Goal: Information Seeking & Learning: Learn about a topic

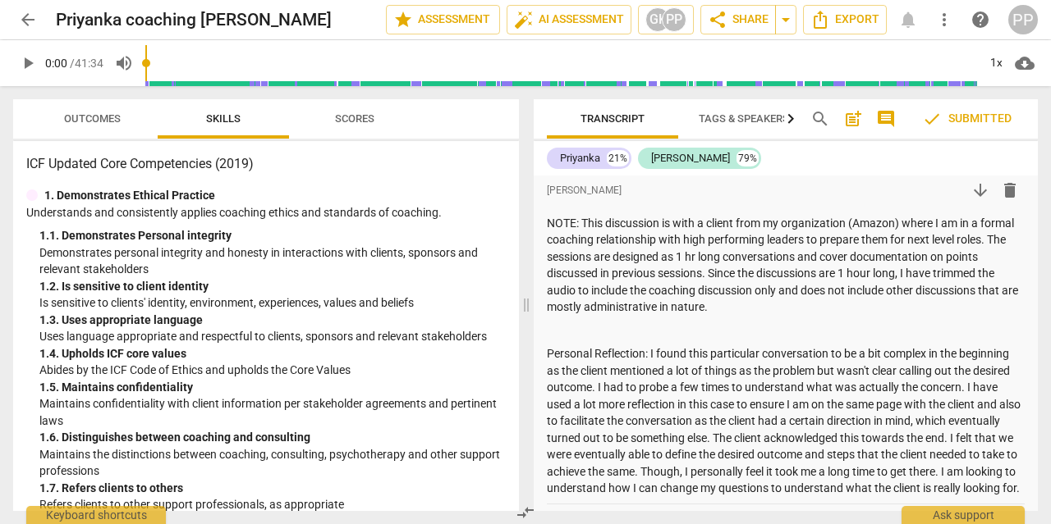
scroll to position [732, 0]
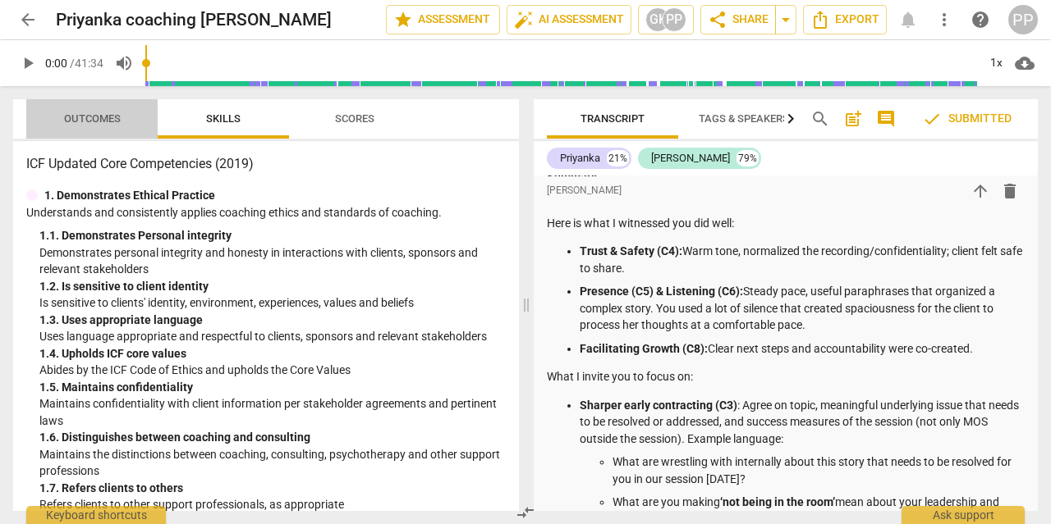
click at [87, 129] on span "Outcomes" at bounding box center [92, 119] width 96 height 22
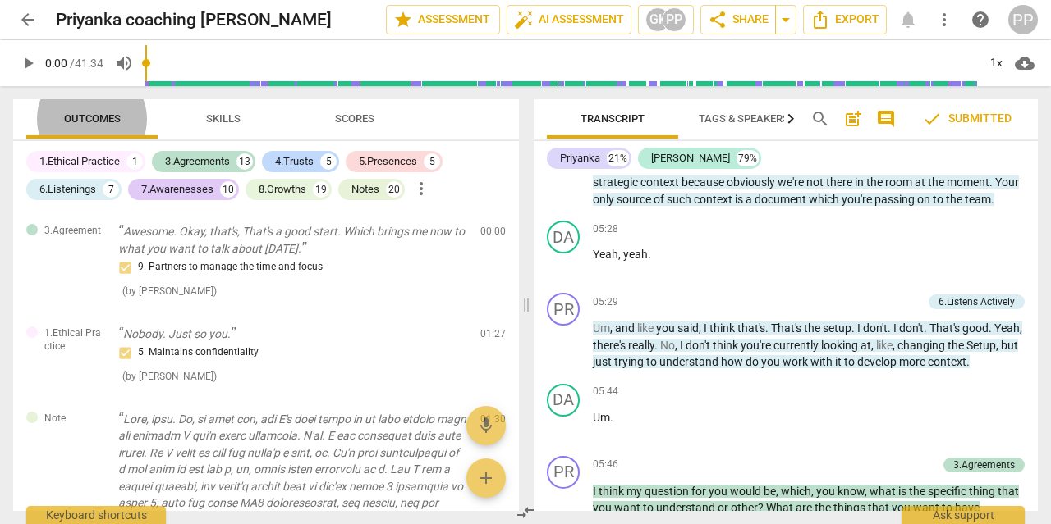
scroll to position [2872, 0]
click at [379, 190] on div "Notes" at bounding box center [365, 189] width 28 height 16
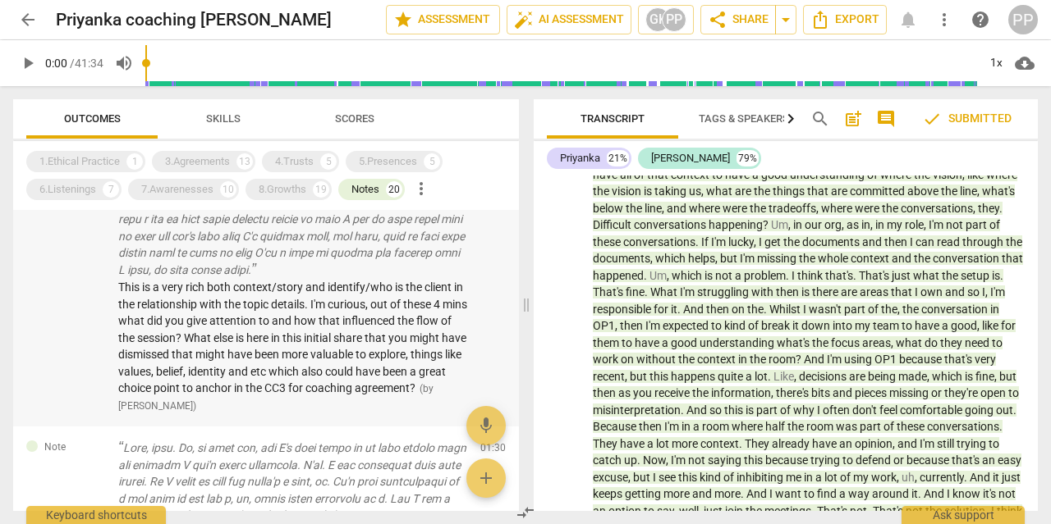
scroll to position [776, 0]
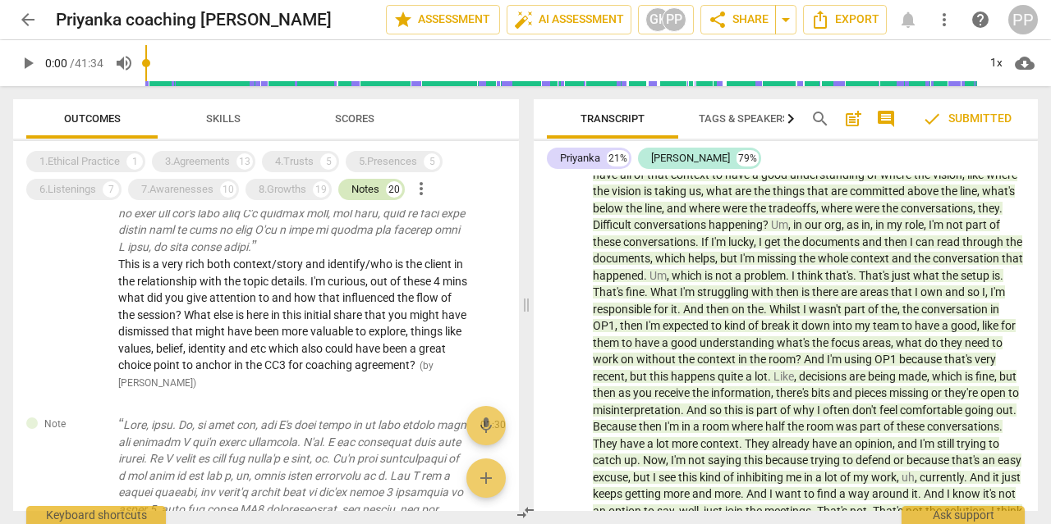
click at [382, 195] on div "Notes 20" at bounding box center [371, 189] width 66 height 21
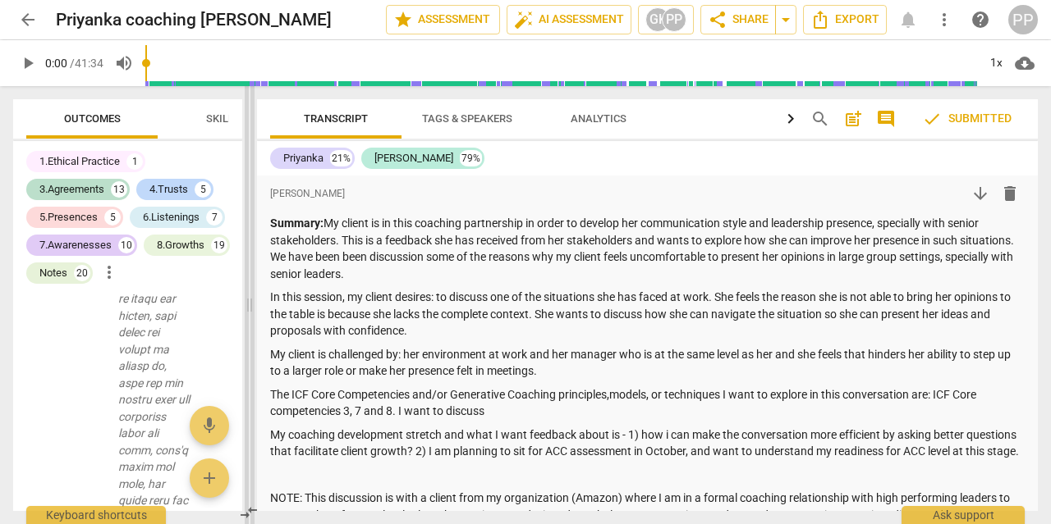
scroll to position [1193, 0]
drag, startPoint x: 525, startPoint y: 311, endPoint x: 249, endPoint y: 321, distance: 276.8
click at [249, 321] on span at bounding box center [250, 305] width 10 height 438
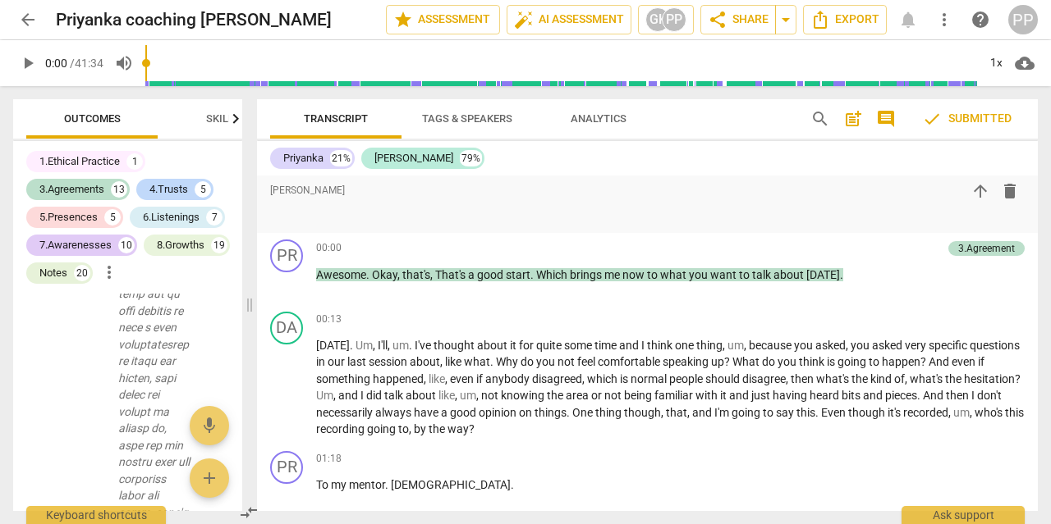
scroll to position [1107, 0]
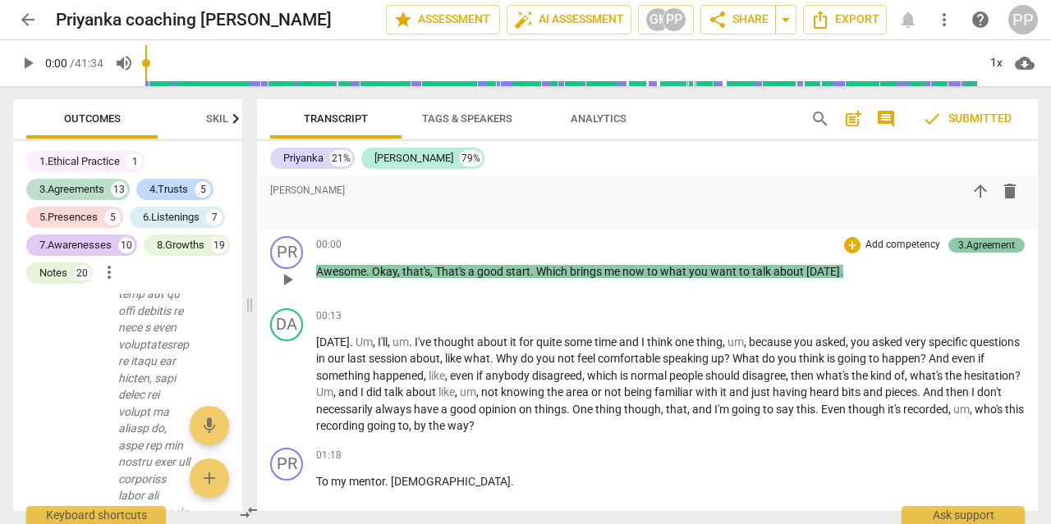
click at [973, 250] on div "3.Agreement" at bounding box center [986, 245] width 57 height 15
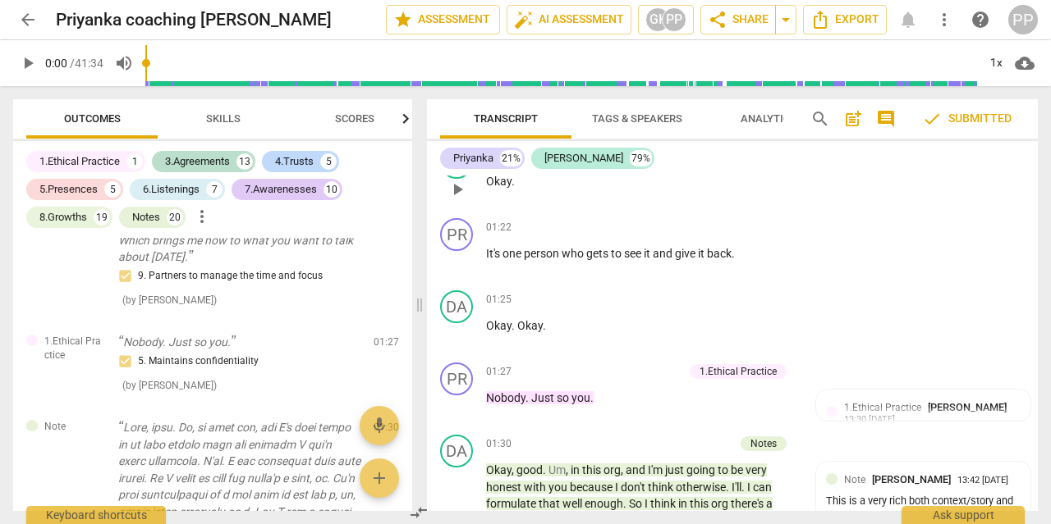
scroll to position [1805, 0]
click at [743, 382] on div "01:27 + Add competency 1.Ethical Practice keyboard_arrow_right Nobody . Just so…" at bounding box center [647, 391] width 322 height 59
click at [740, 376] on div "1.Ethical Practice" at bounding box center [737, 371] width 77 height 15
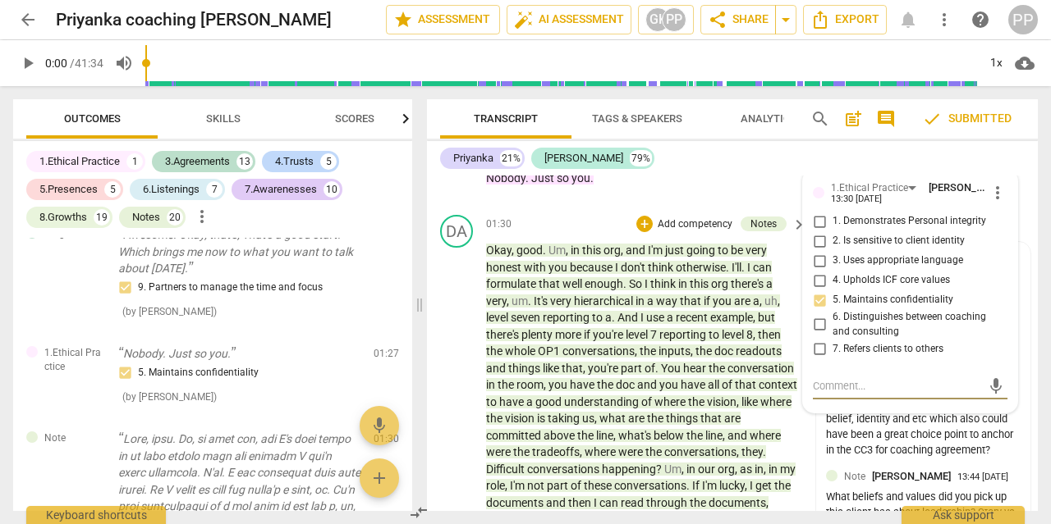
scroll to position [2012, 0]
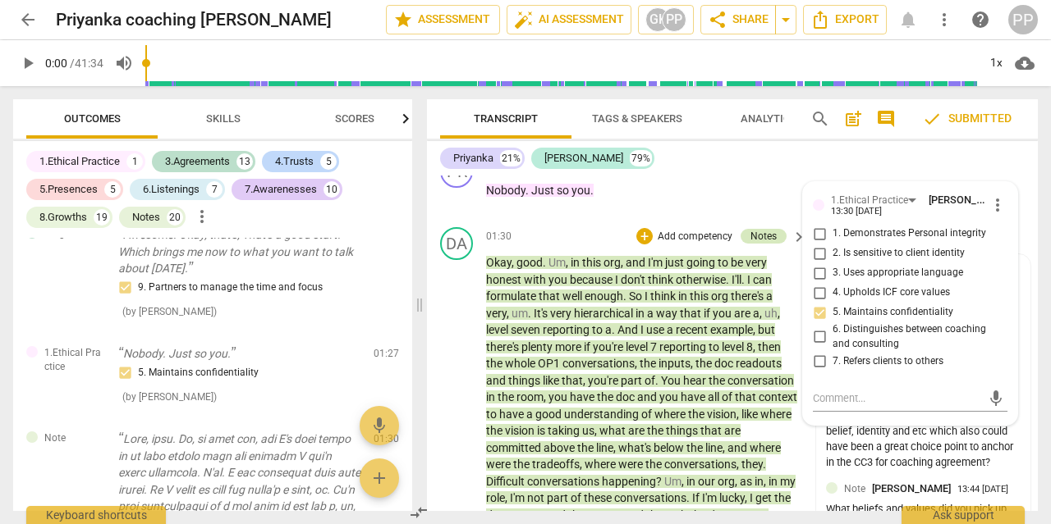
click at [758, 242] on div "Notes" at bounding box center [763, 236] width 26 height 15
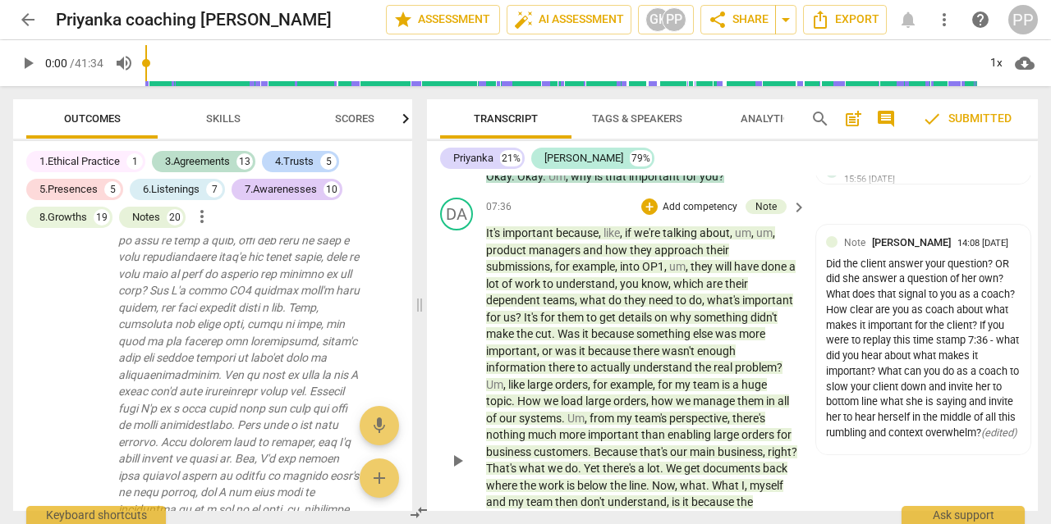
scroll to position [3893, 0]
click at [1022, 387] on div "Note [PERSON_NAME] 14:08 [DATE] Did the client answer your question? OR did she…" at bounding box center [923, 339] width 214 height 230
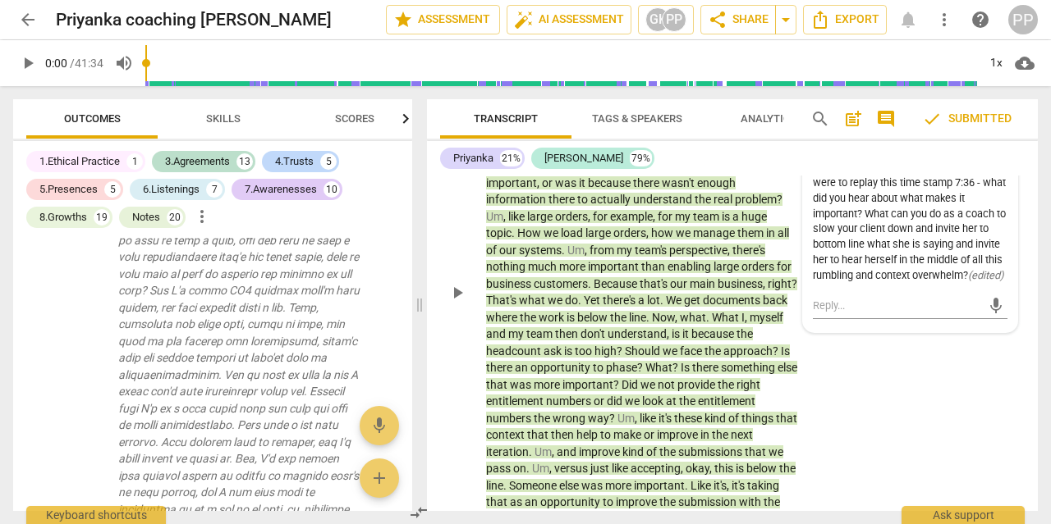
scroll to position [4071, 0]
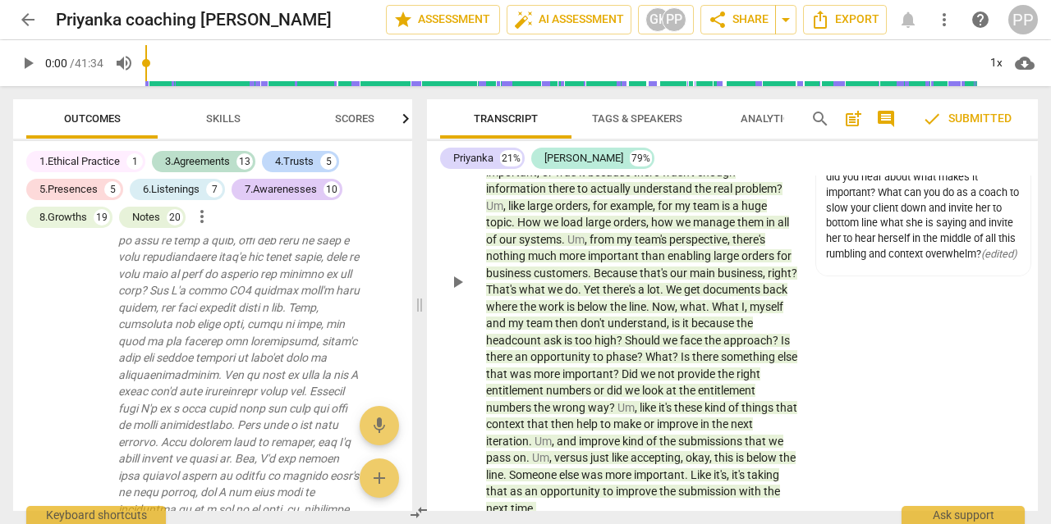
click at [970, 386] on div "DA play_arrow pause 07:36 + Add competency Note keyboard_arrow_right It's impor…" at bounding box center [732, 267] width 611 height 511
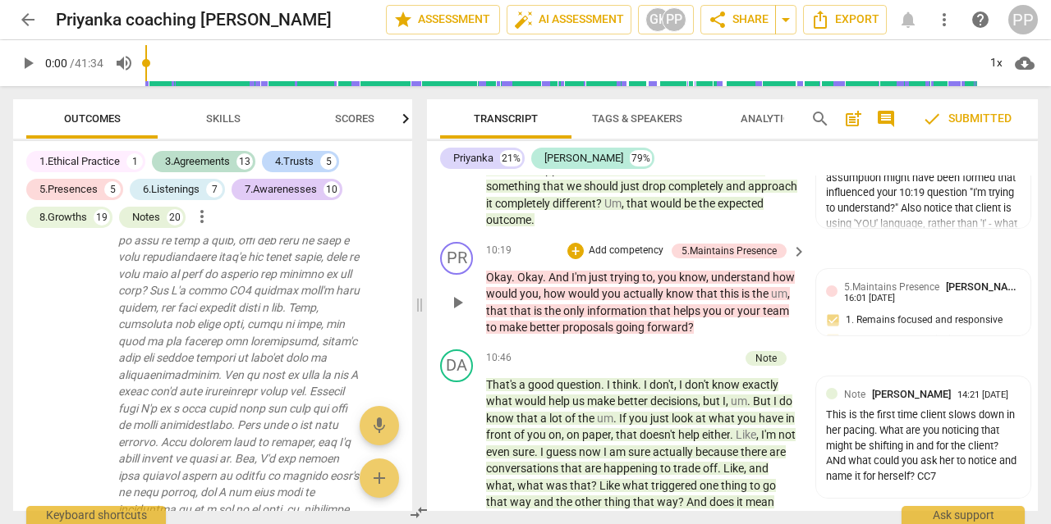
scroll to position [4644, 0]
click at [900, 457] on div "This is the first time client slows down in her pacing. What are you noticing t…" at bounding box center [923, 445] width 195 height 77
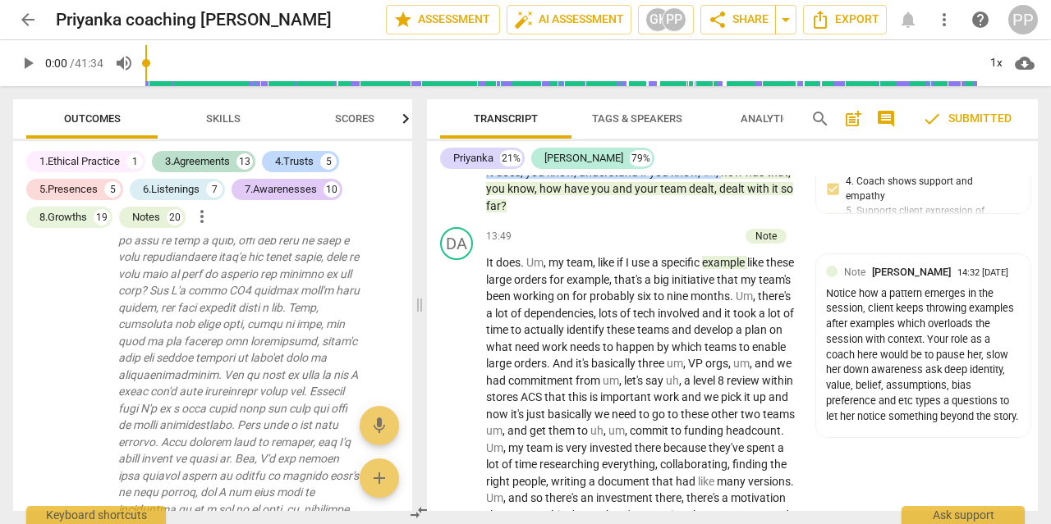
scroll to position [5435, 0]
click at [708, 441] on span "they've" at bounding box center [727, 447] width 38 height 13
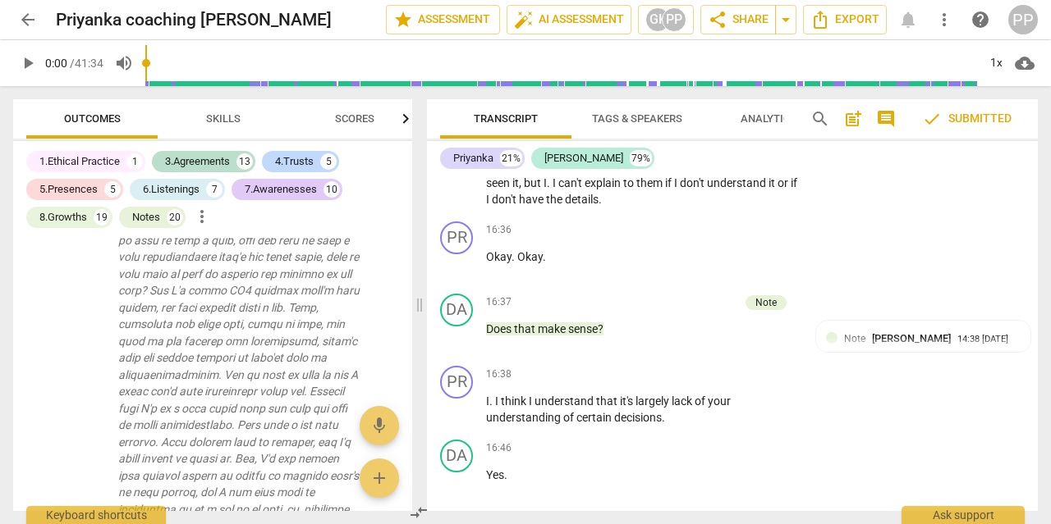
scroll to position [6103, 0]
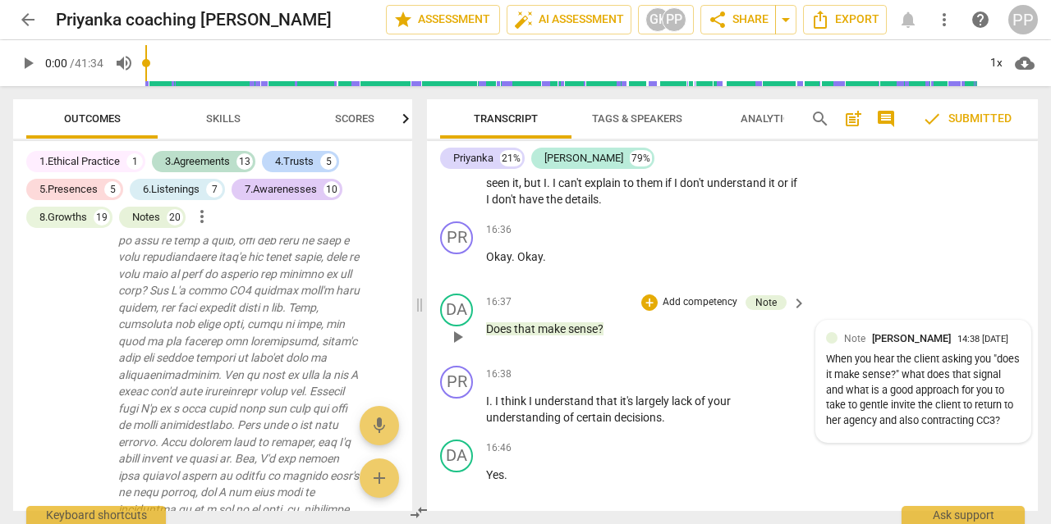
click at [880, 357] on div "When you hear the client asking you "does it make sense?" what does that signal…" at bounding box center [923, 390] width 195 height 77
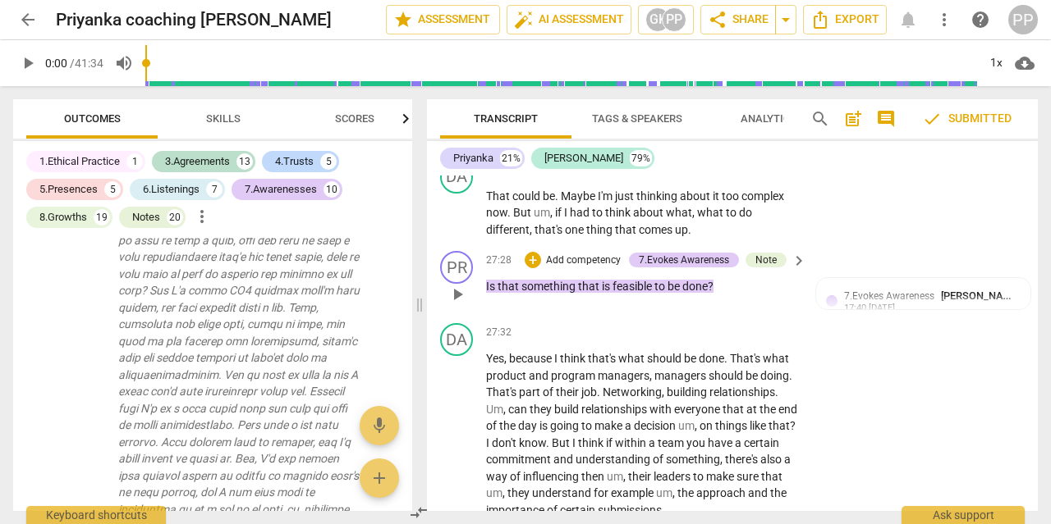
scroll to position [9946, 0]
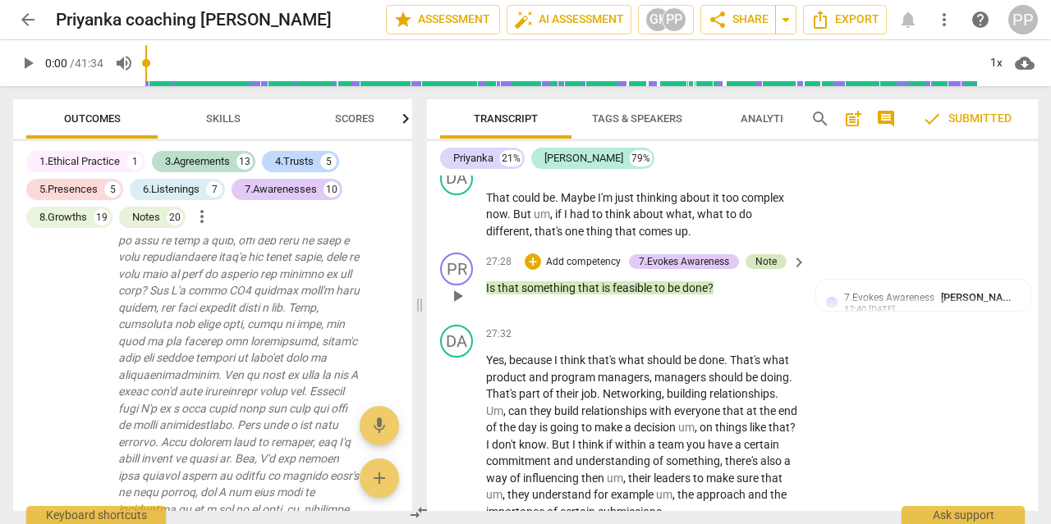
click at [764, 254] on div "Note" at bounding box center [765, 261] width 21 height 15
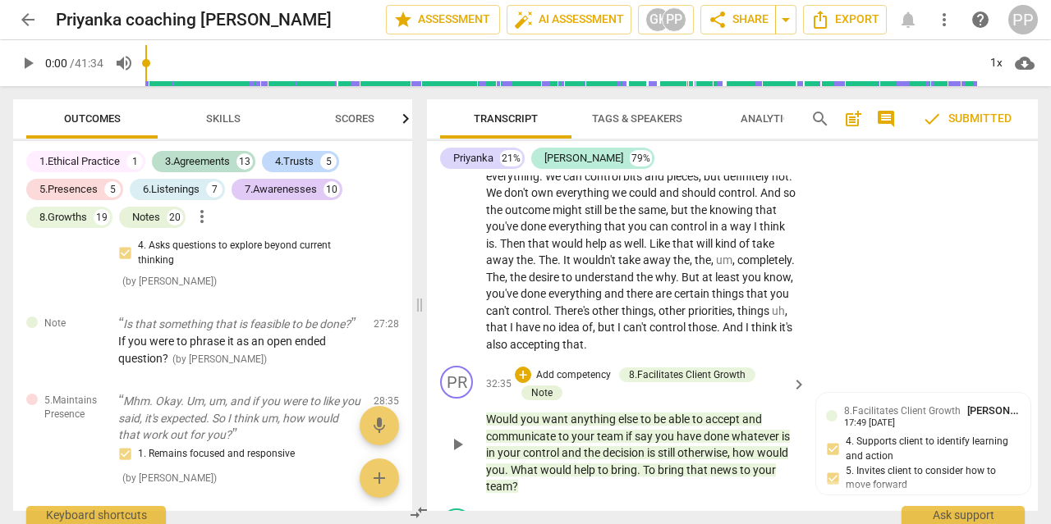
scroll to position [11168, 0]
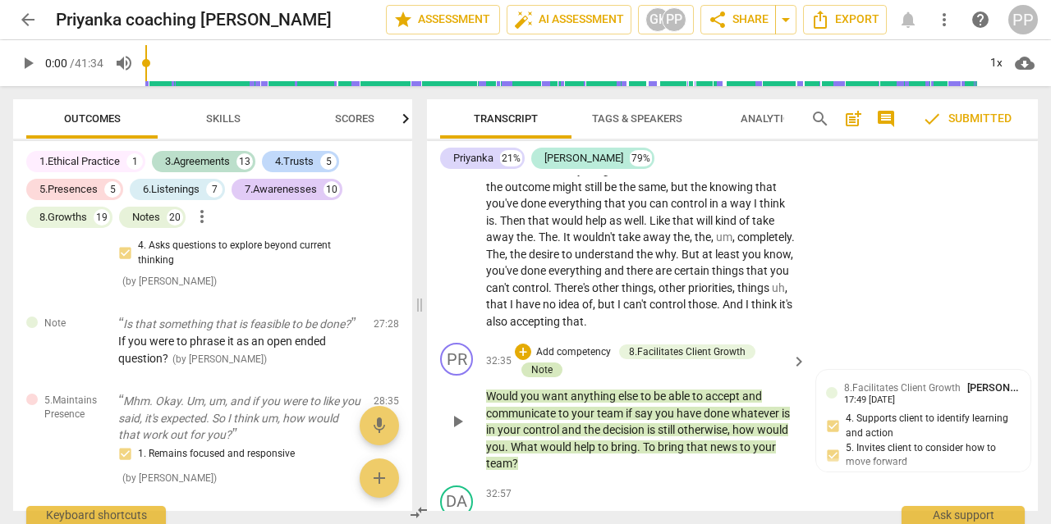
click at [539, 363] on div "Note" at bounding box center [541, 370] width 21 height 15
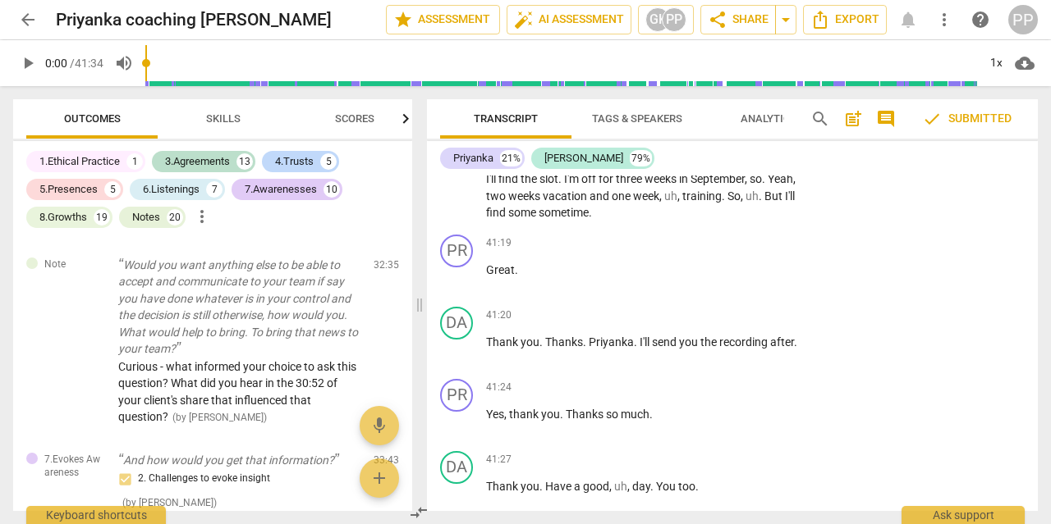
scroll to position [14515, 0]
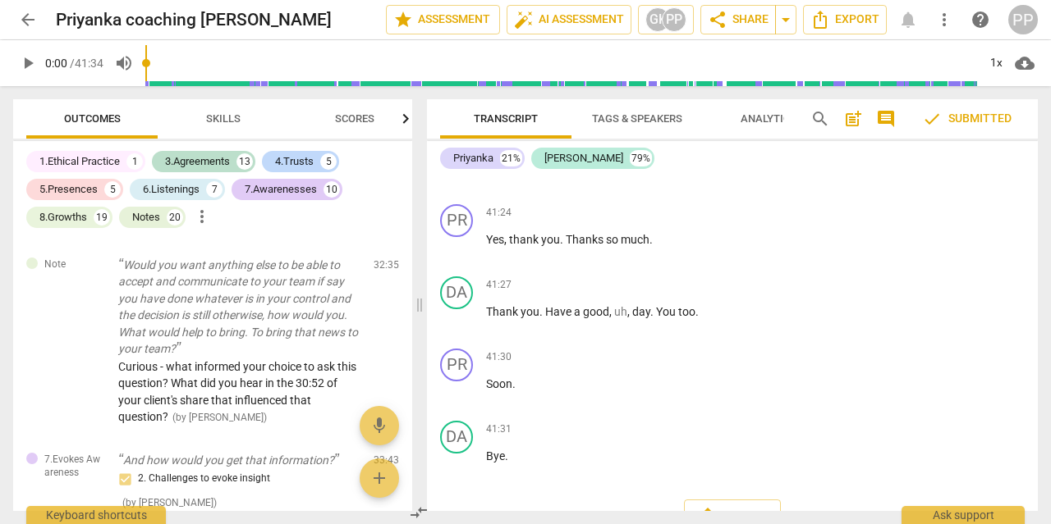
click at [708, 421] on div "41:31 + Add competency keyboard_arrow_right Bye ." at bounding box center [647, 450] width 322 height 59
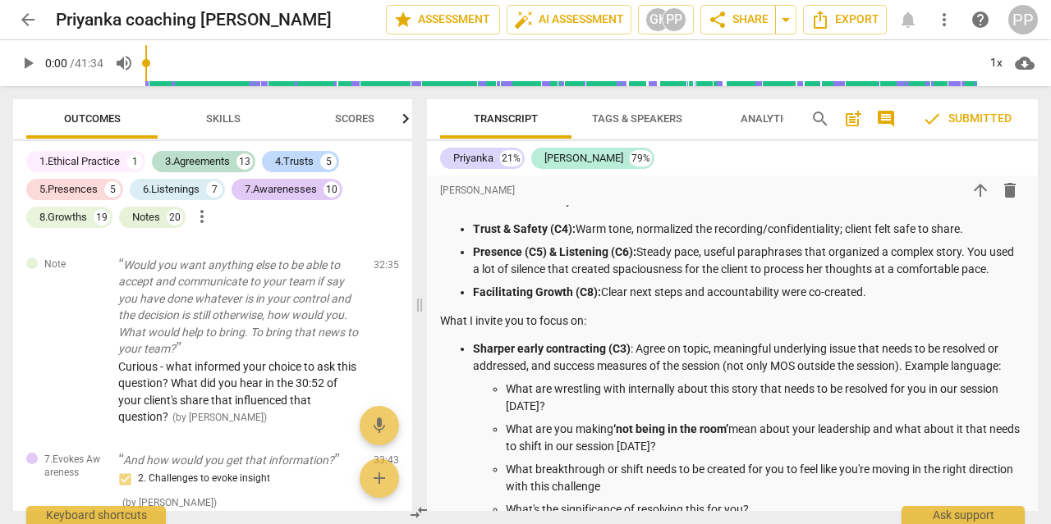
scroll to position [708, 0]
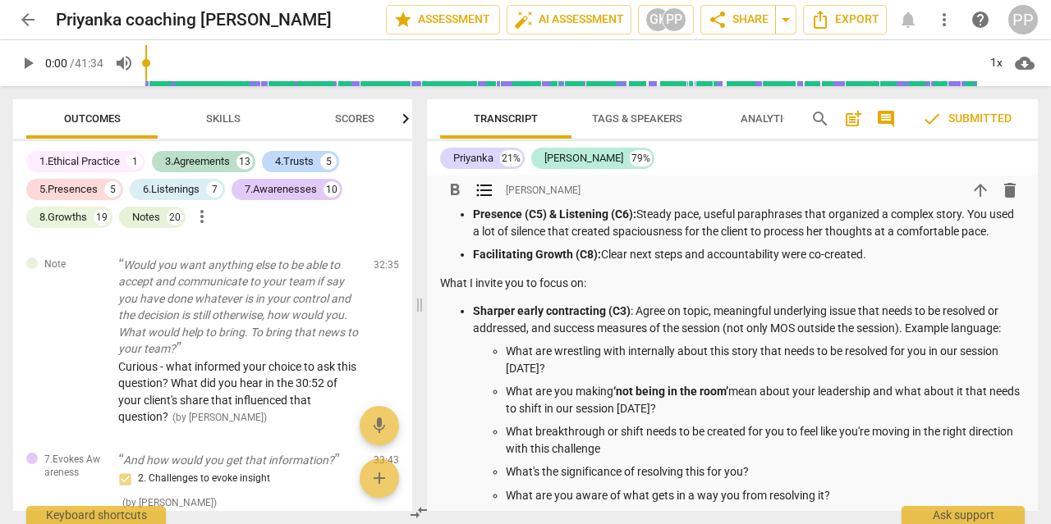
click at [606, 409] on p "What are you making ‘not being in the room’ mean about your leadership and what…" at bounding box center [765, 400] width 519 height 34
drag, startPoint x: 683, startPoint y: 9, endPoint x: 808, endPoint y: -93, distance: 161.0
